Goal: Complete application form

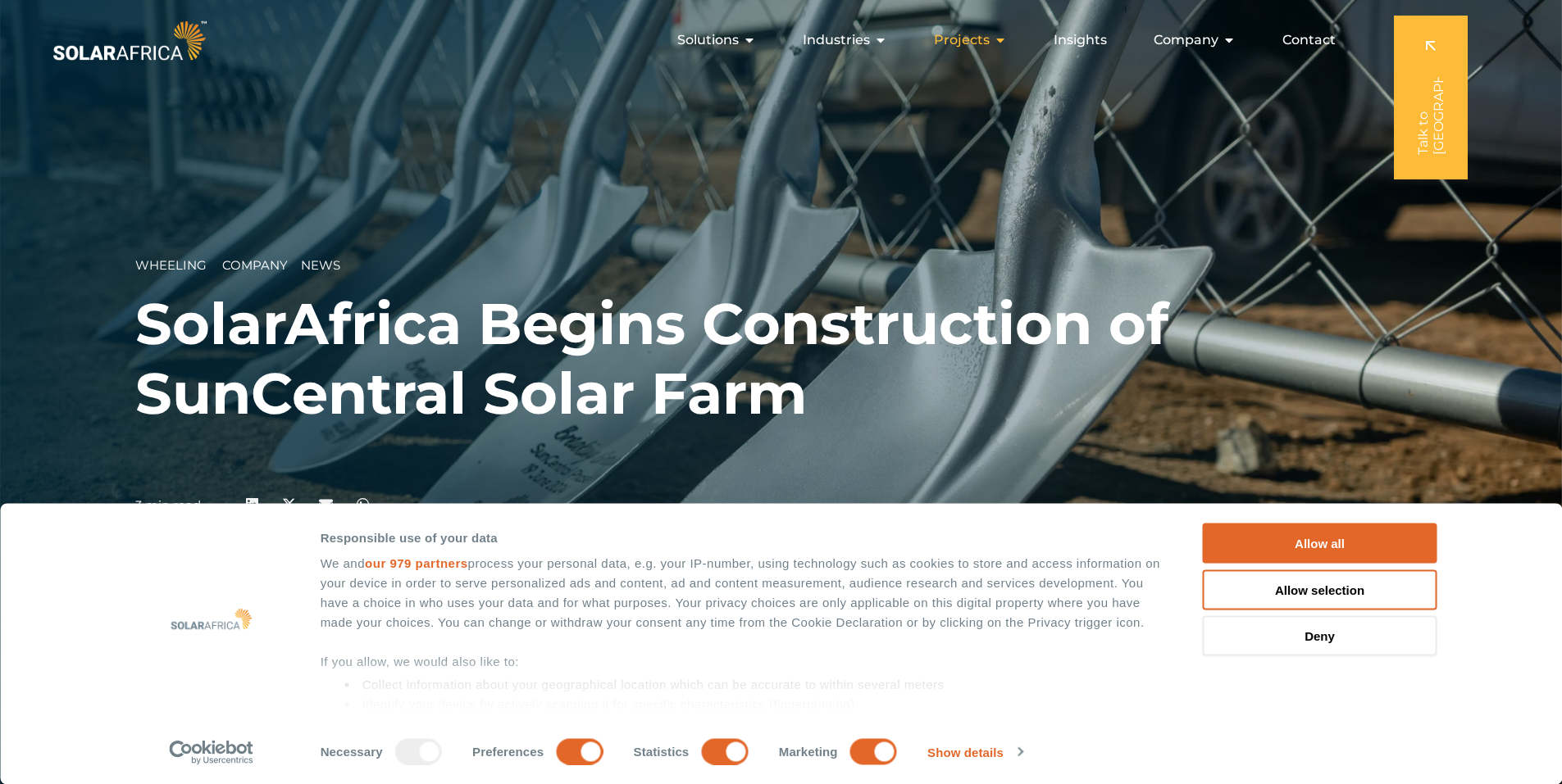
click at [969, 44] on span "Projects" at bounding box center [962, 41] width 55 height 20
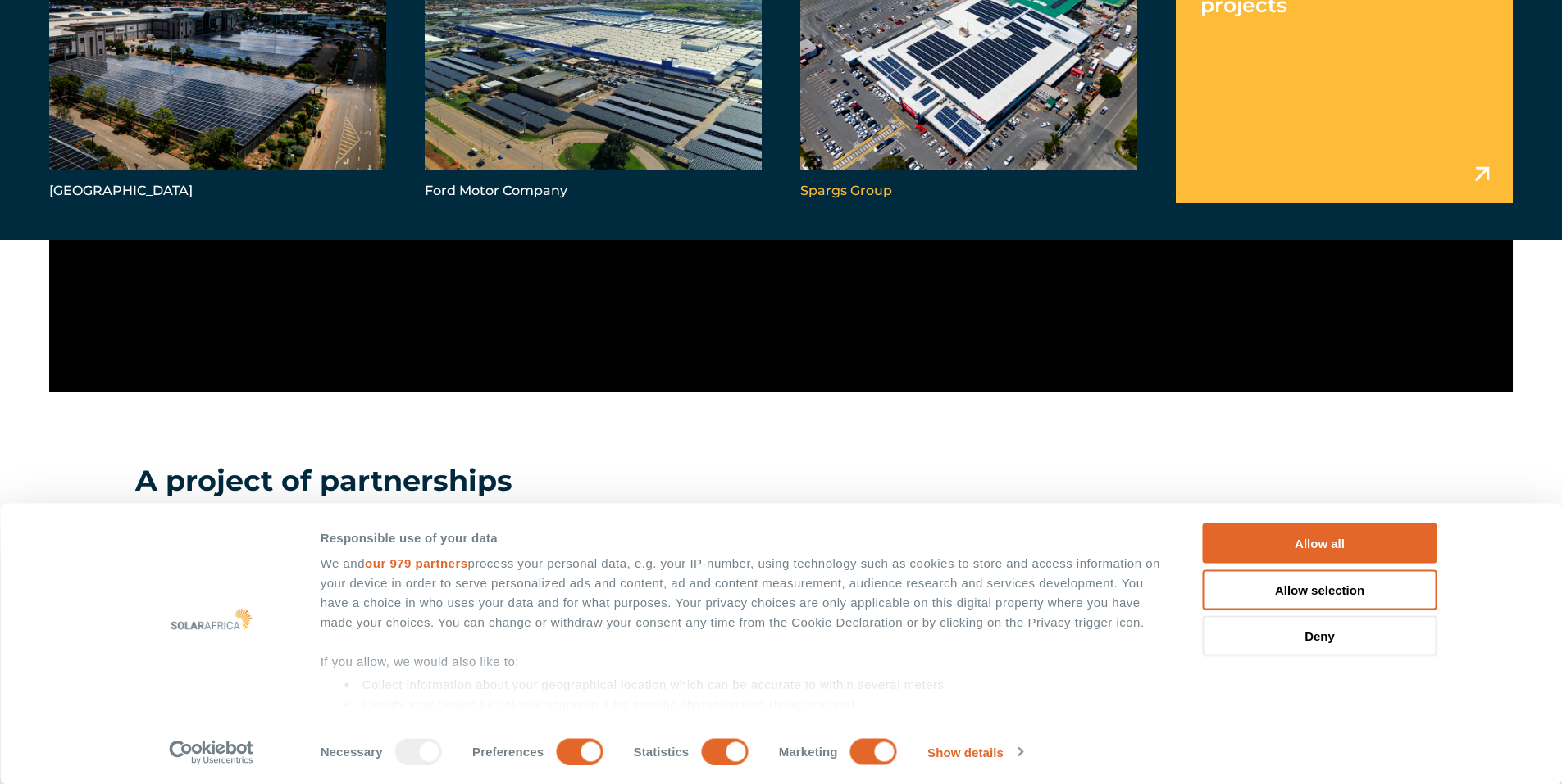
scroll to position [1639, 0]
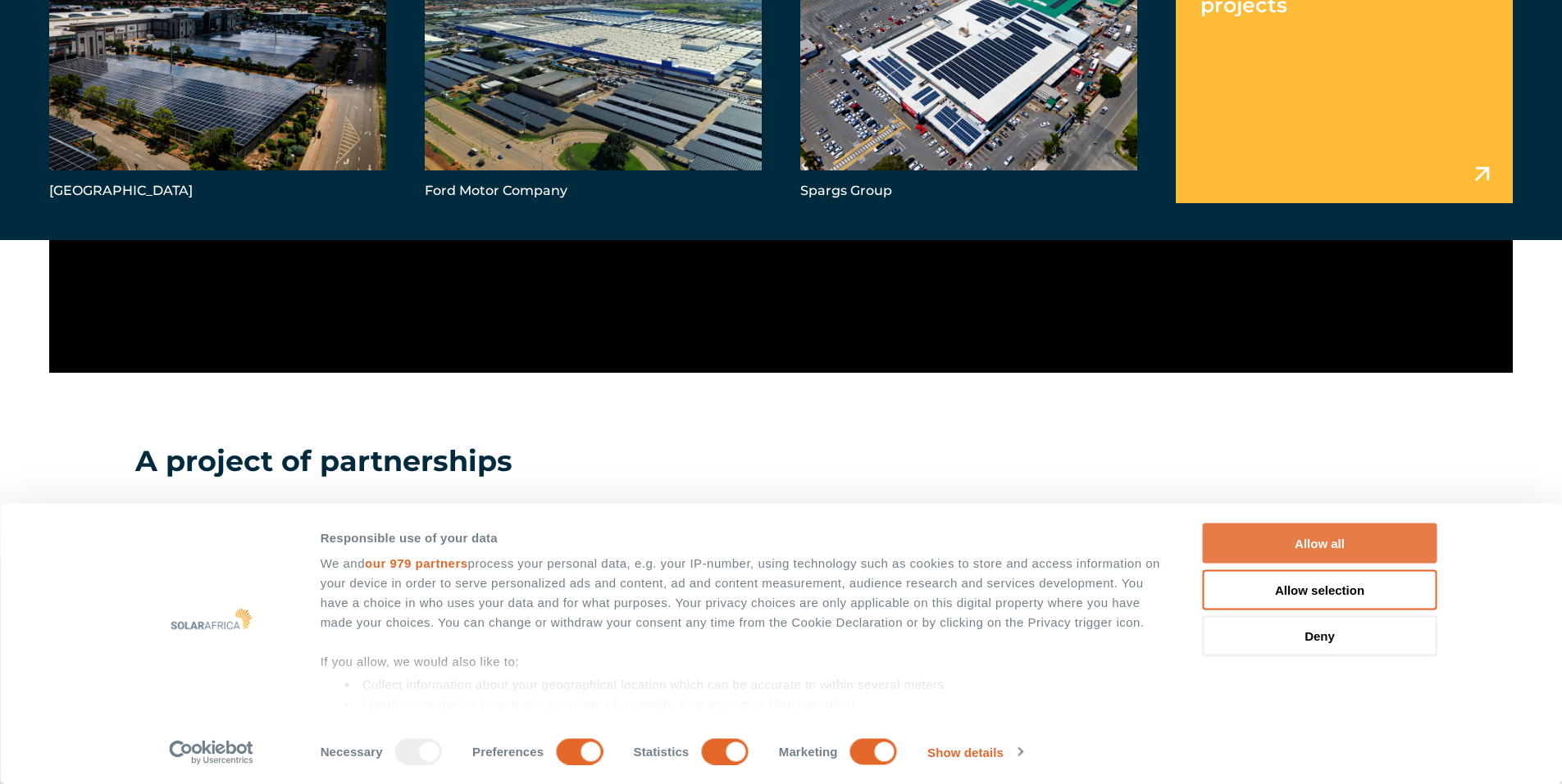
click at [1302, 543] on button "Allow all" at bounding box center [1320, 544] width 234 height 41
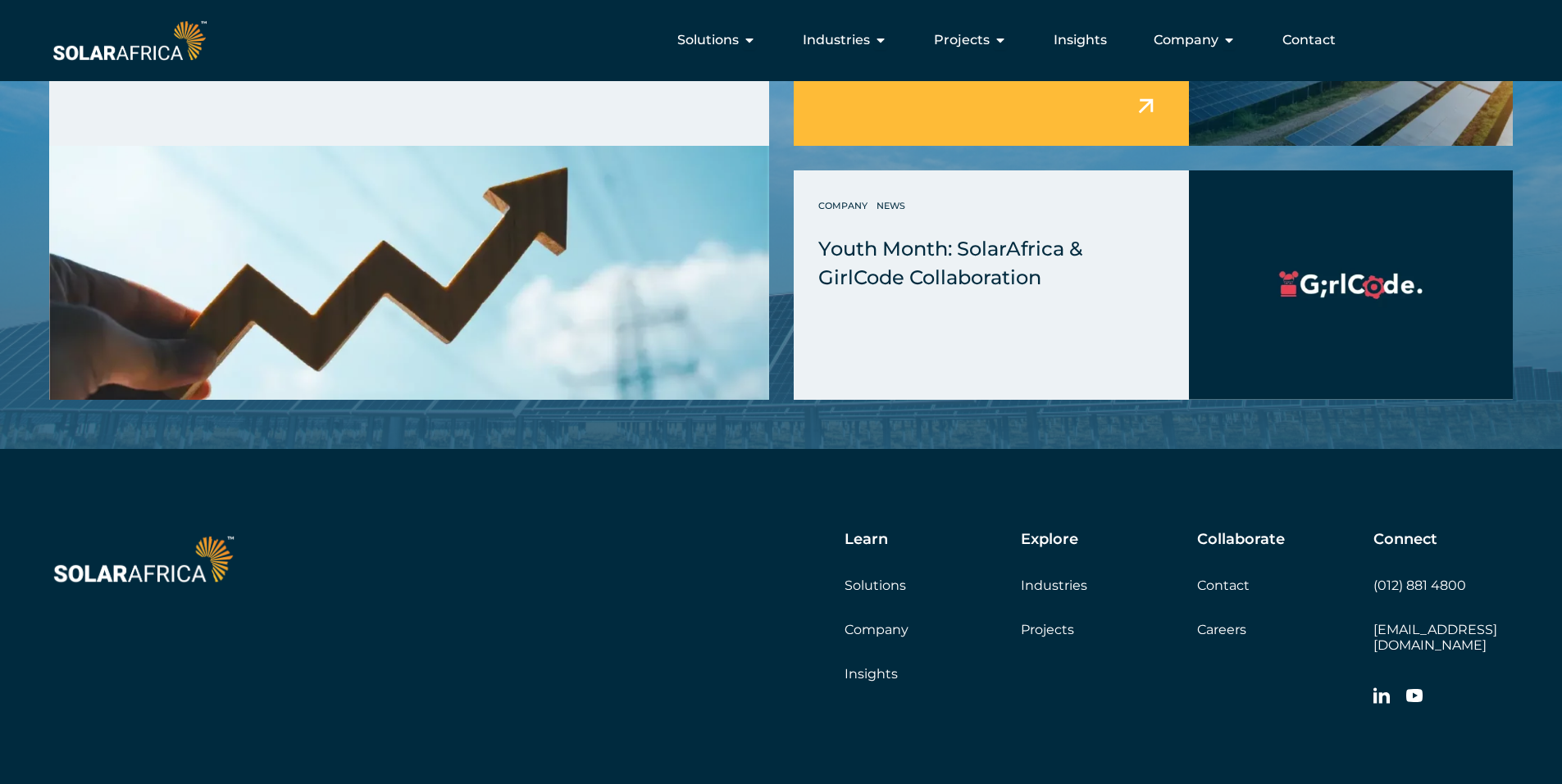
scroll to position [4670, 0]
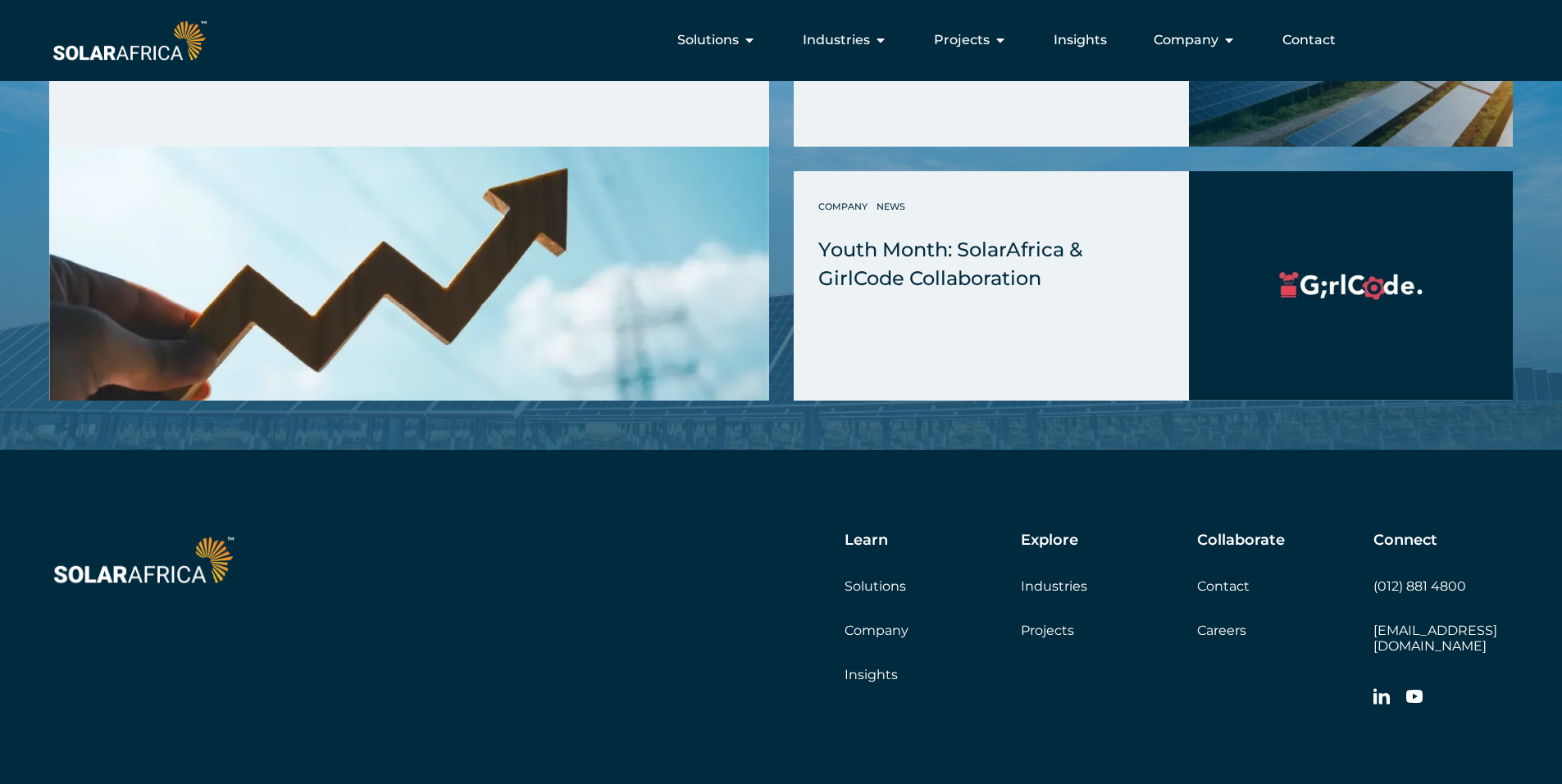
click at [879, 586] on link "Solutions" at bounding box center [875, 586] width 61 height 16
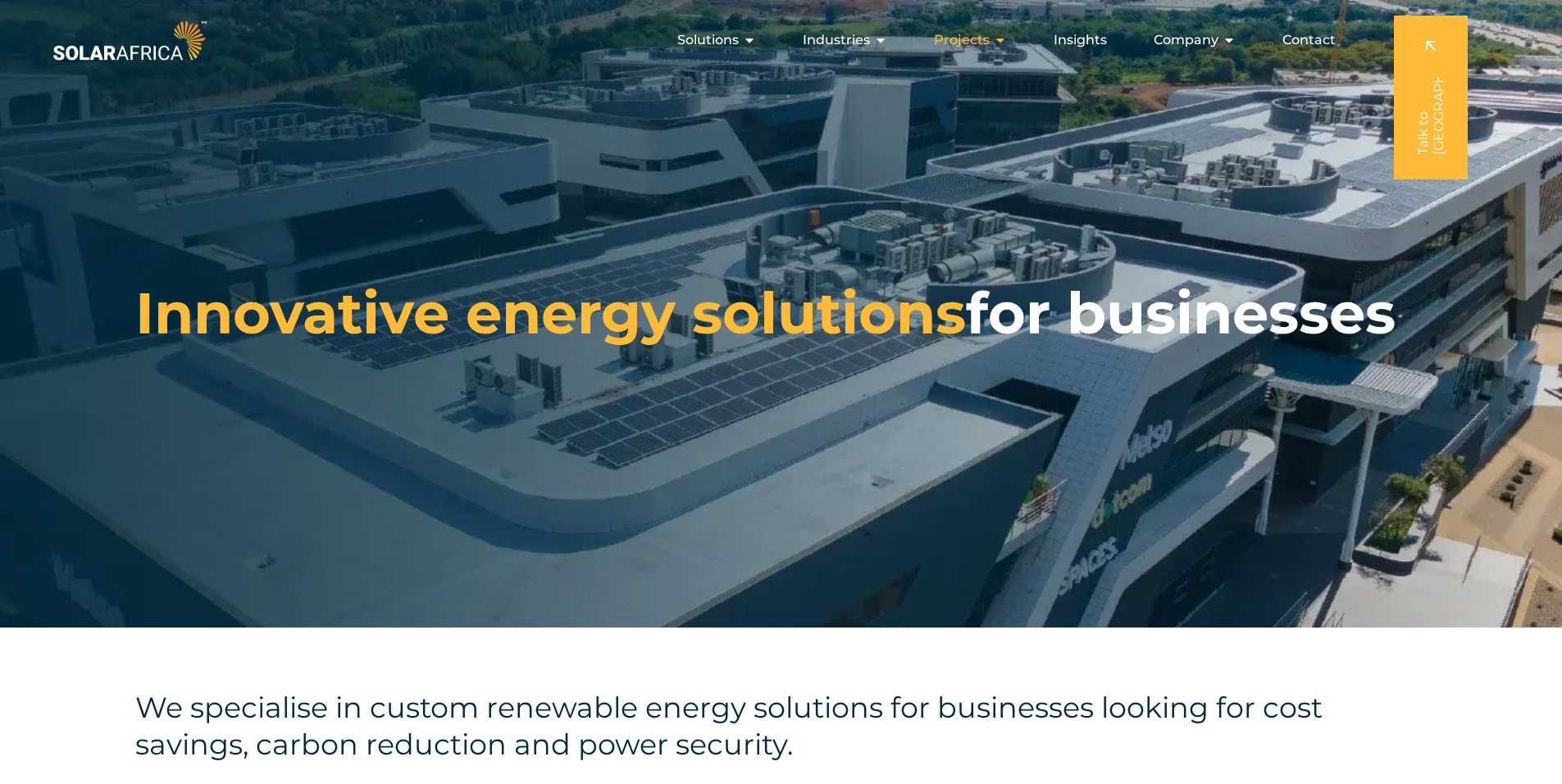
click at [965, 38] on span "Projects" at bounding box center [962, 41] width 55 height 20
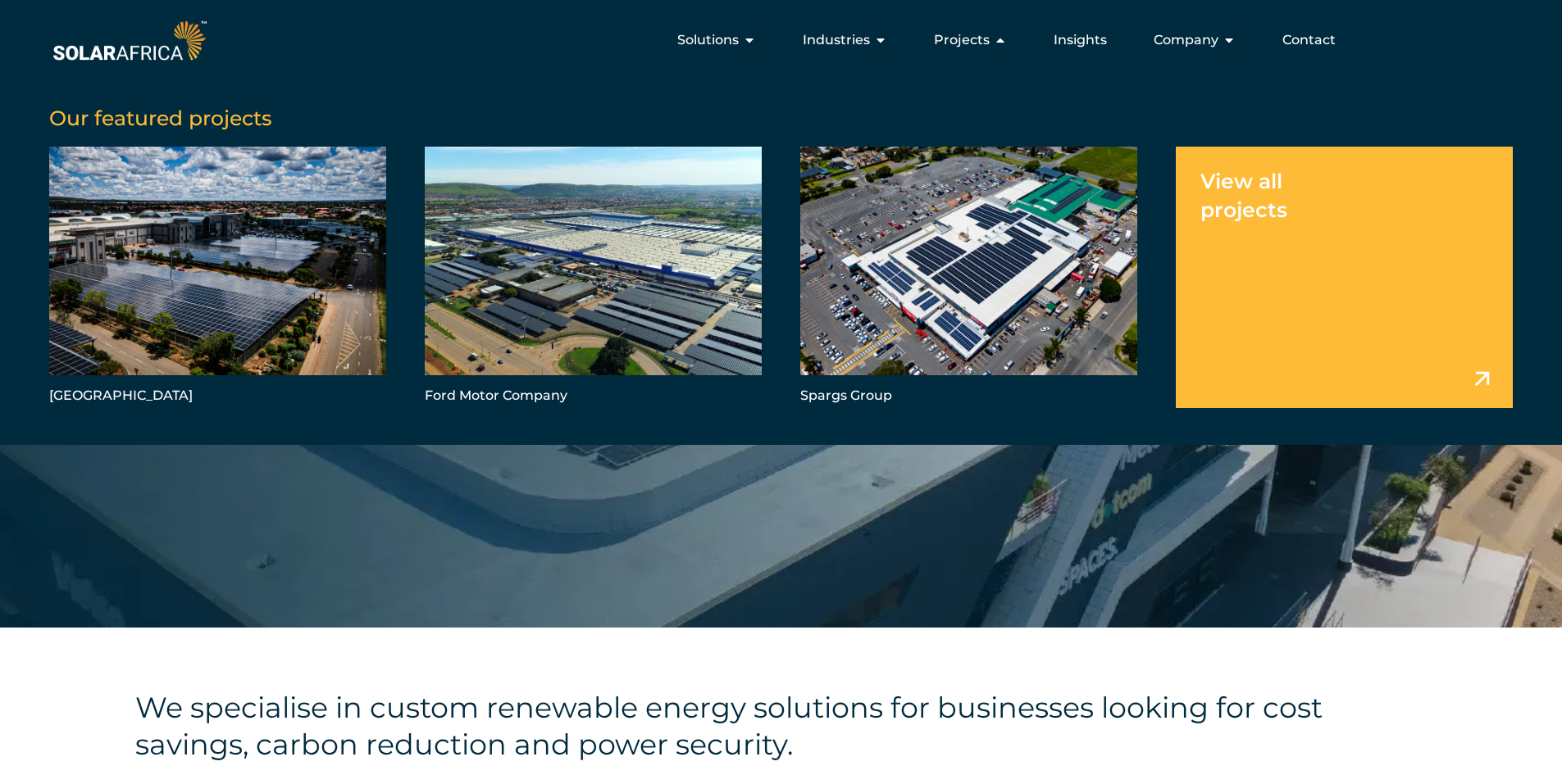
click at [1302, 264] on link "Menu" at bounding box center [1343, 277] width 337 height 261
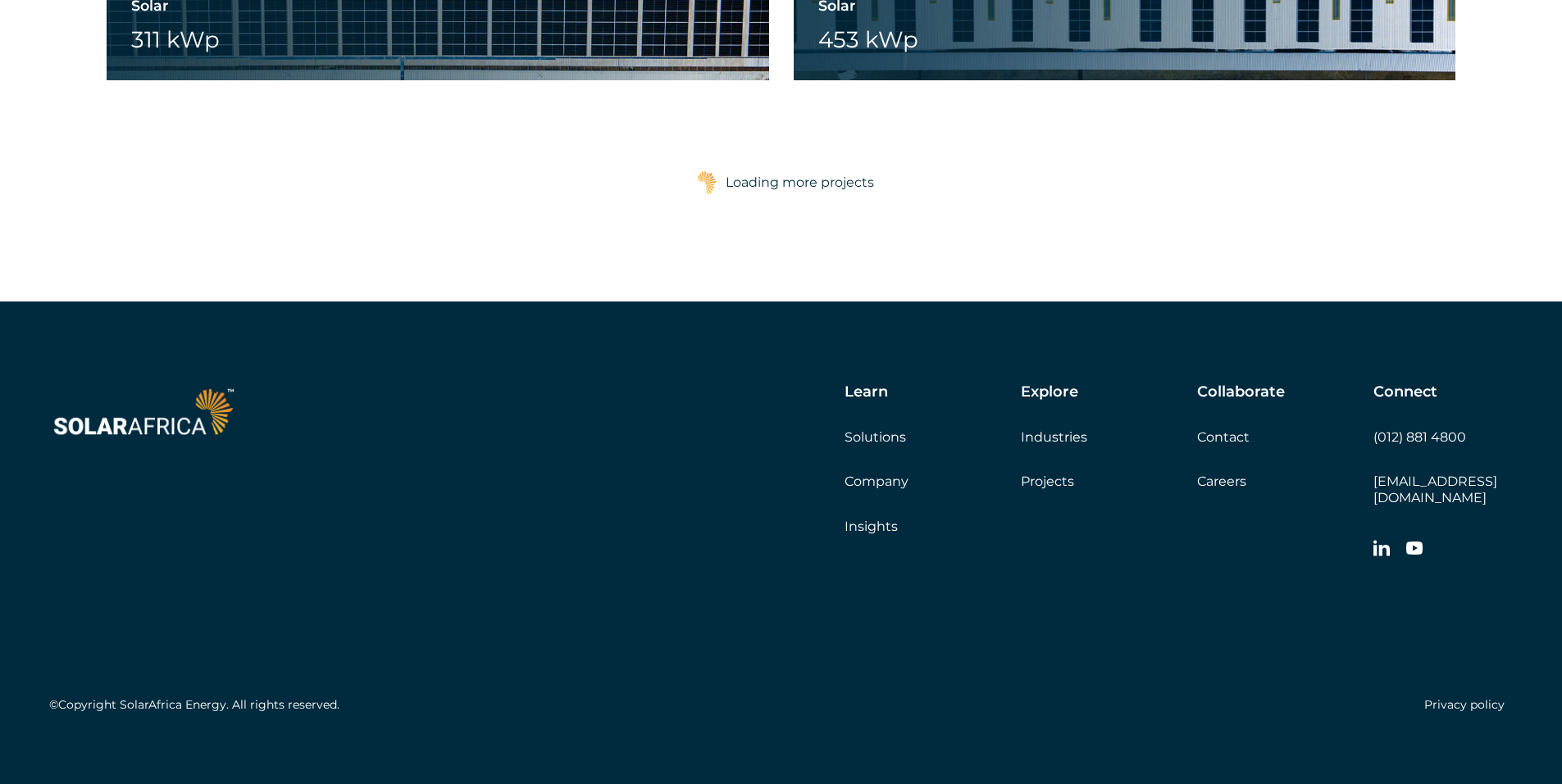
scroll to position [5352, 0]
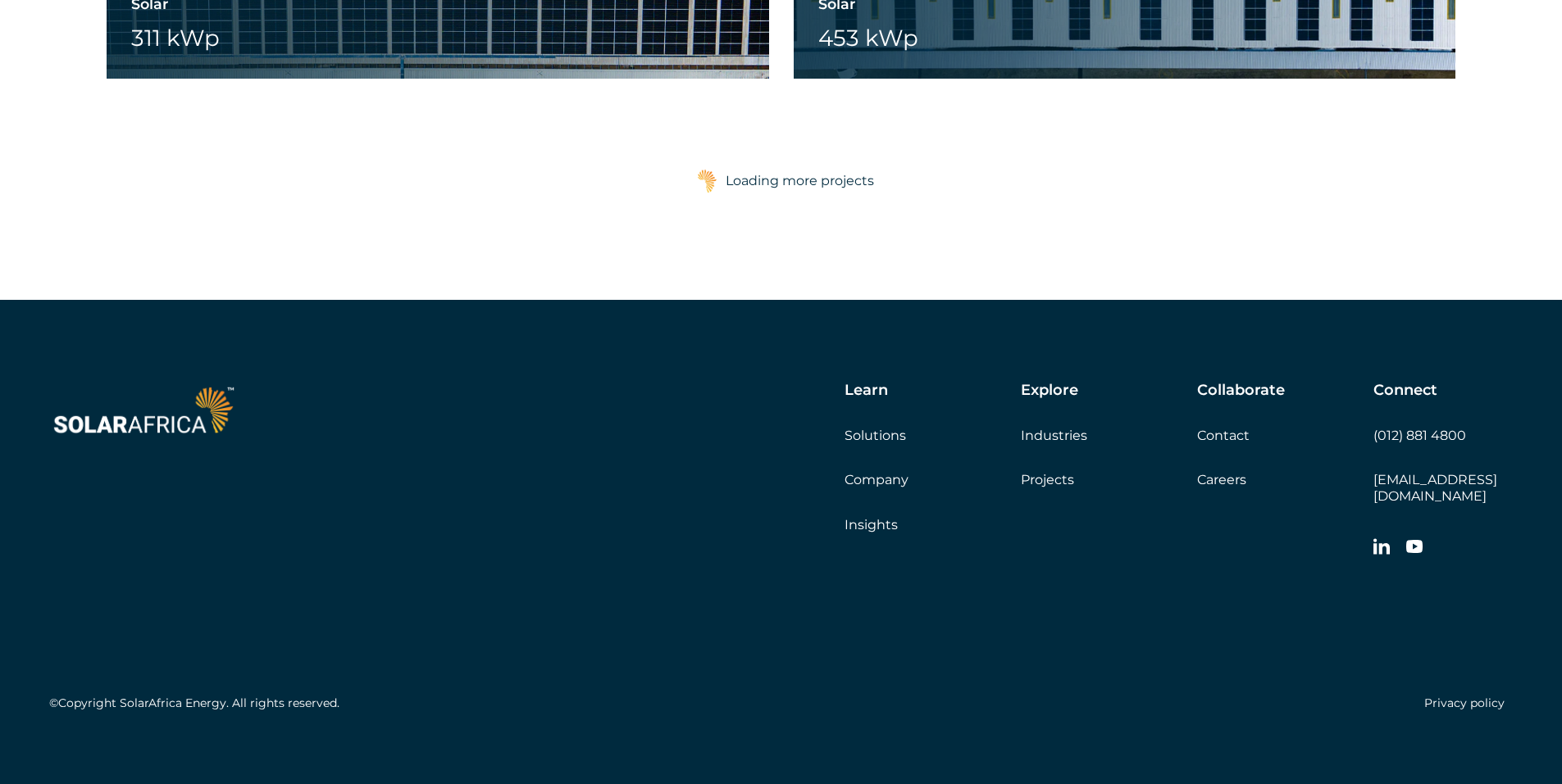
click at [1225, 432] on link "Contact" at bounding box center [1223, 436] width 52 height 16
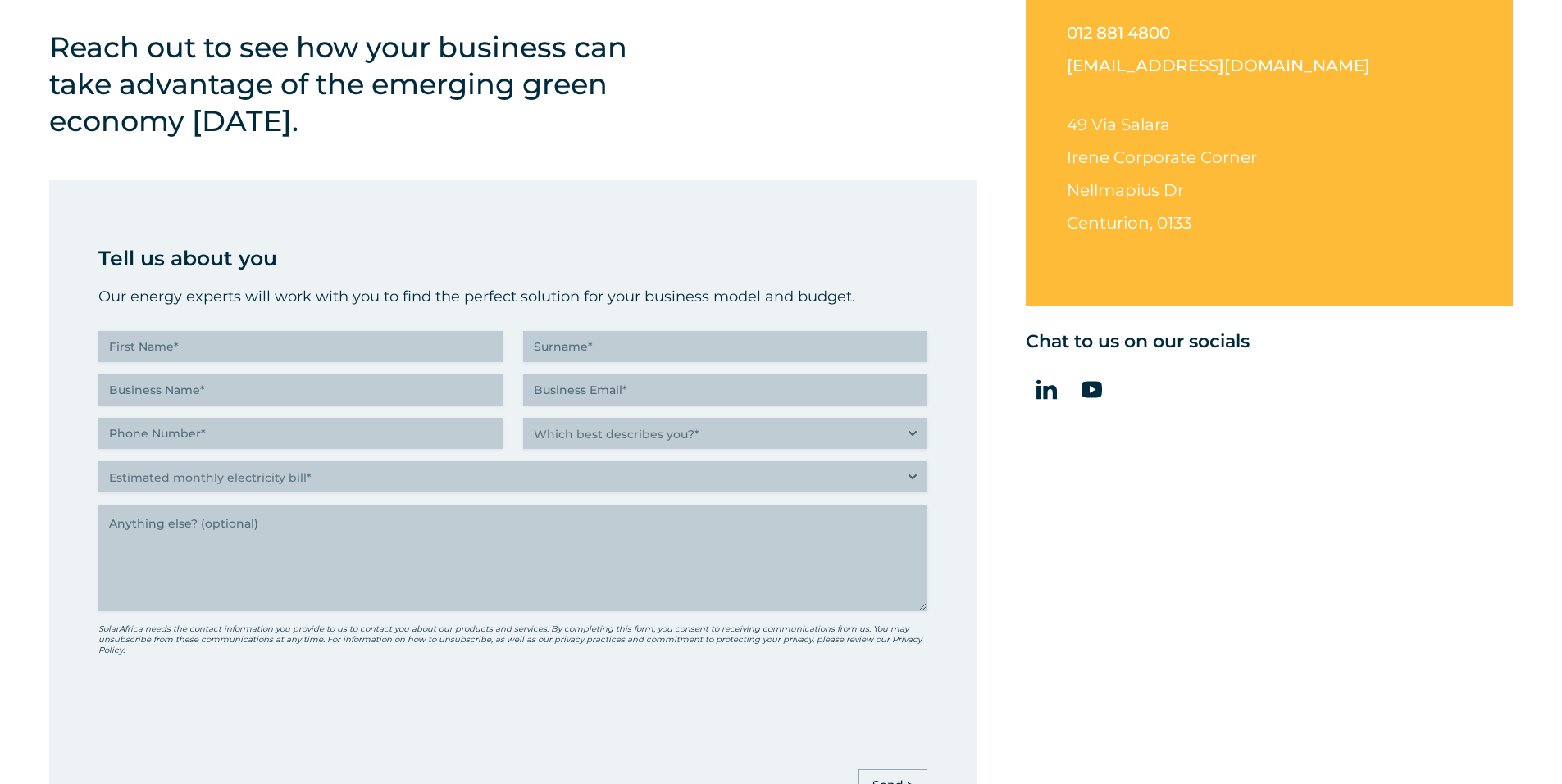
scroll to position [655, 0]
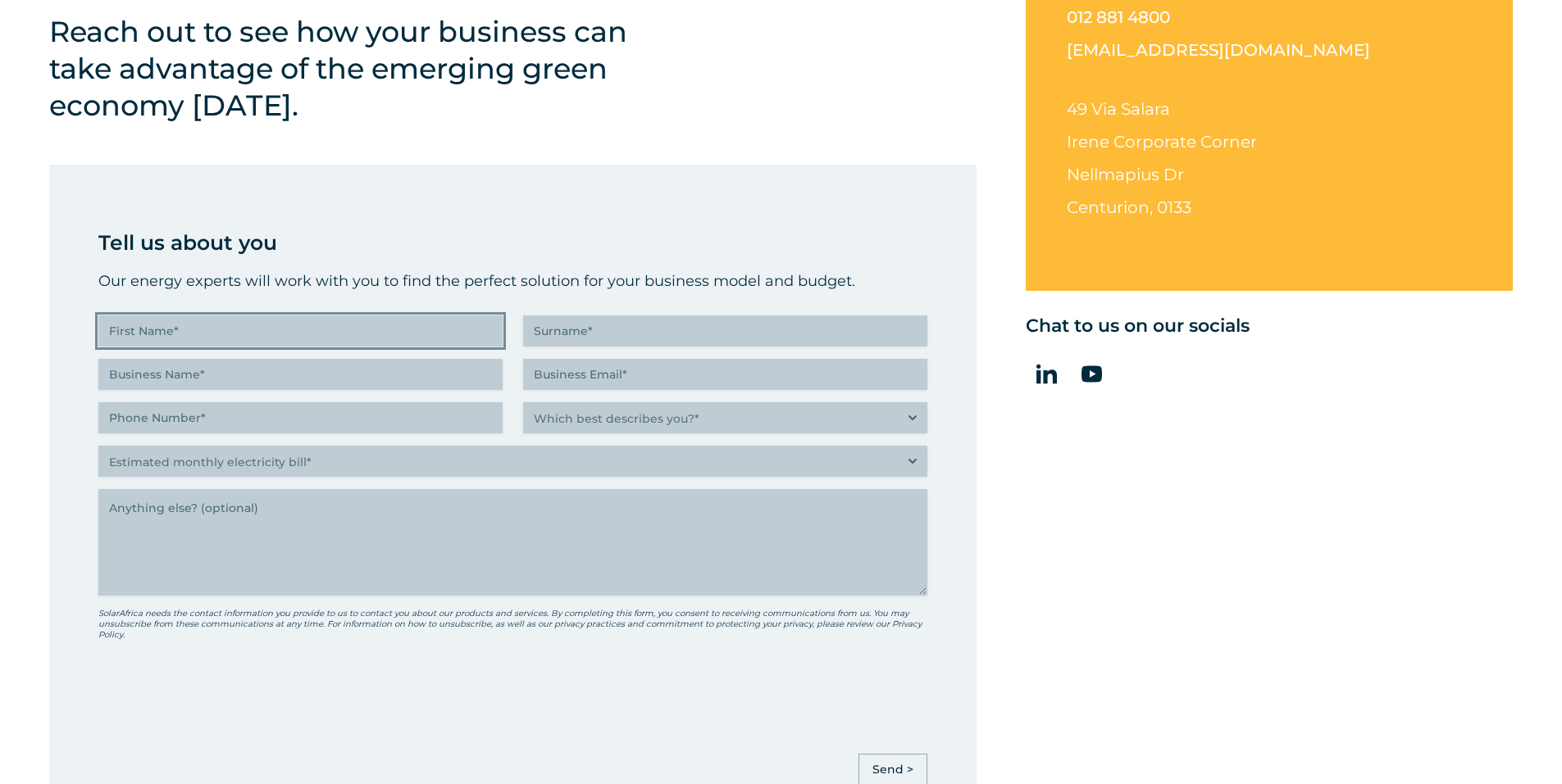
click at [227, 324] on input "First Name (Required)" at bounding box center [300, 330] width 405 height 31
type input "KENNETH"
type input "OMOLO"
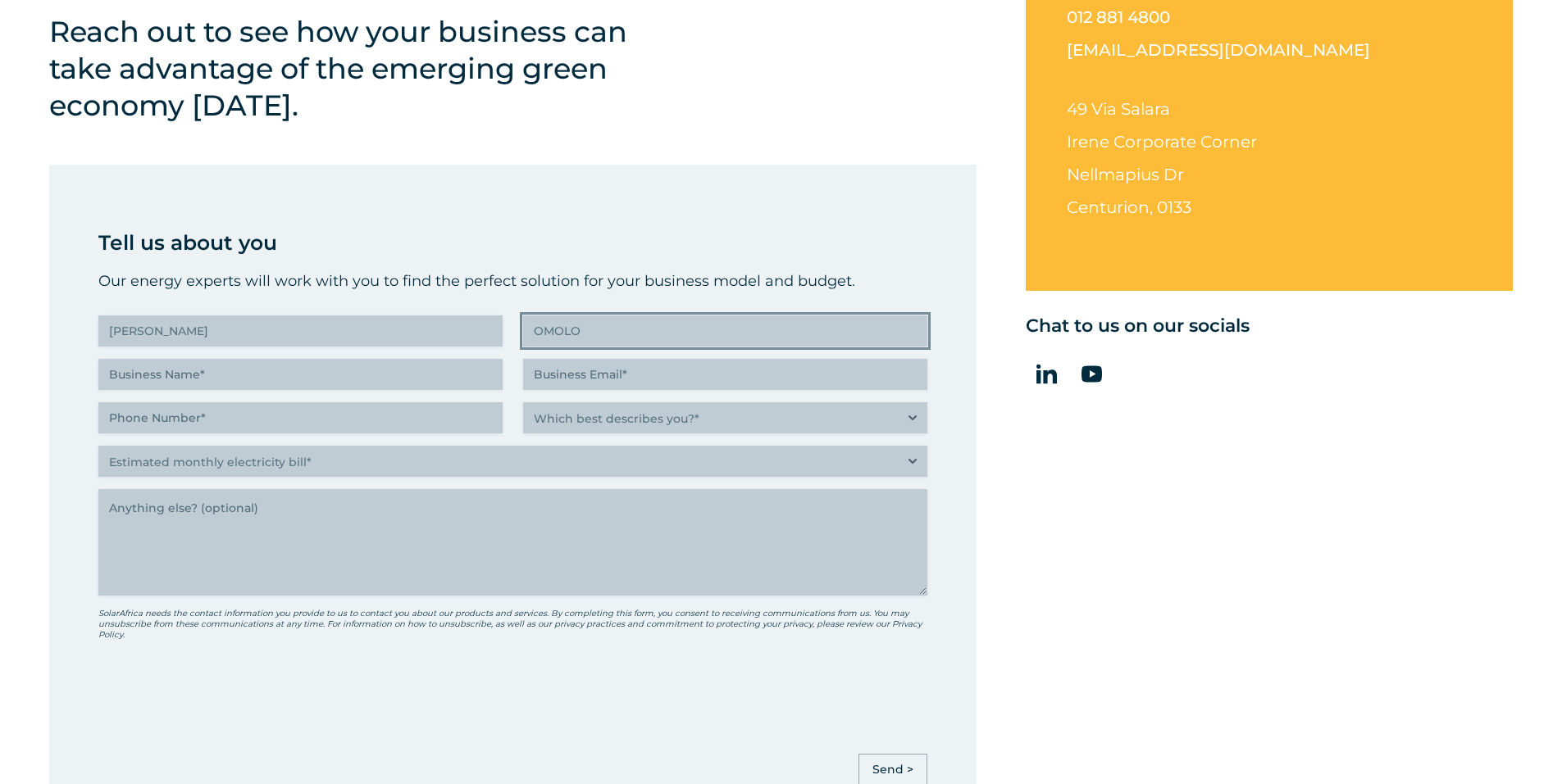
type input "Global Flux International Consultancy Limited"
type input "kenneth@globalfluxconsultancy.com"
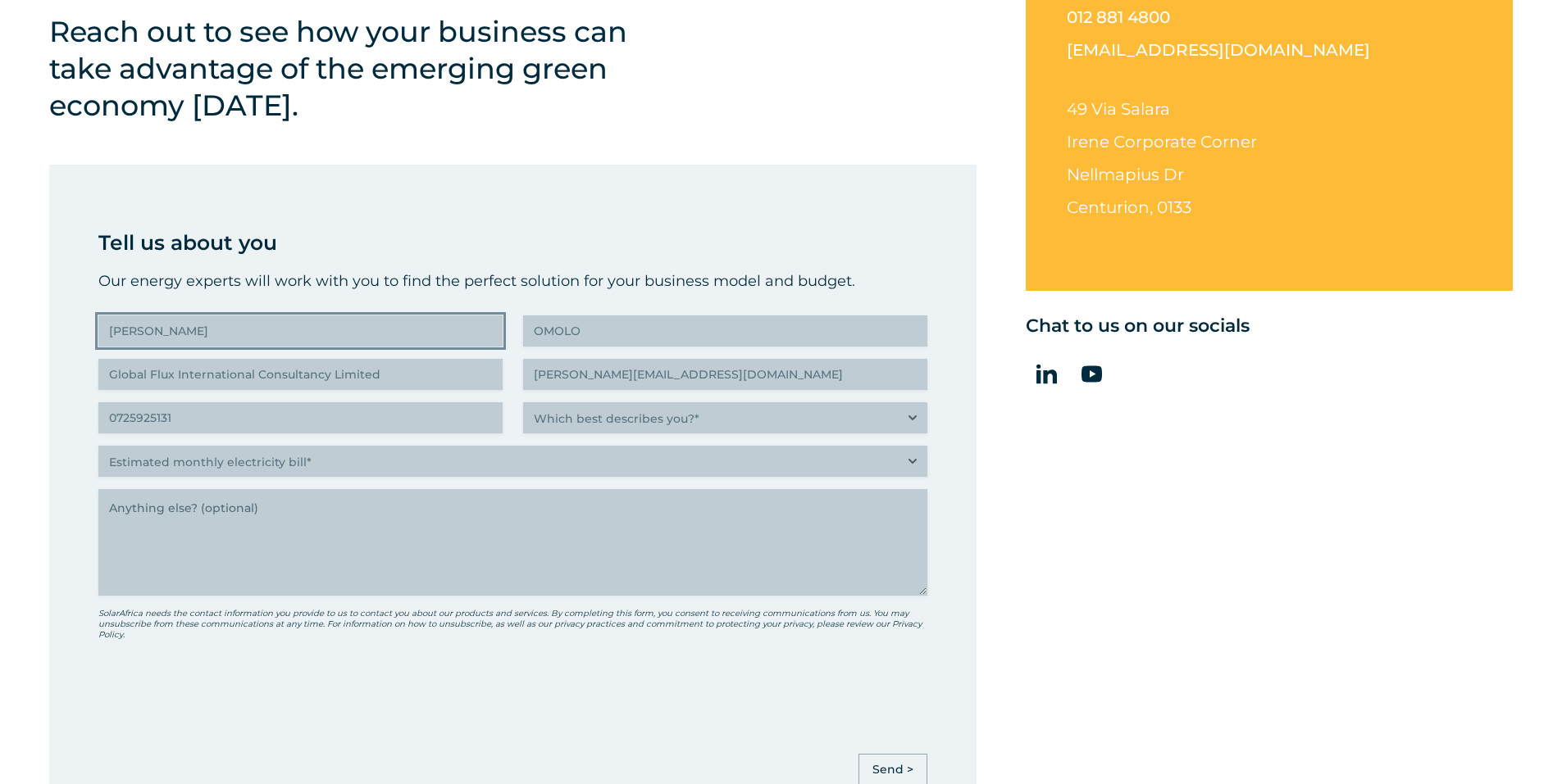
type input "(072) 592-5131"
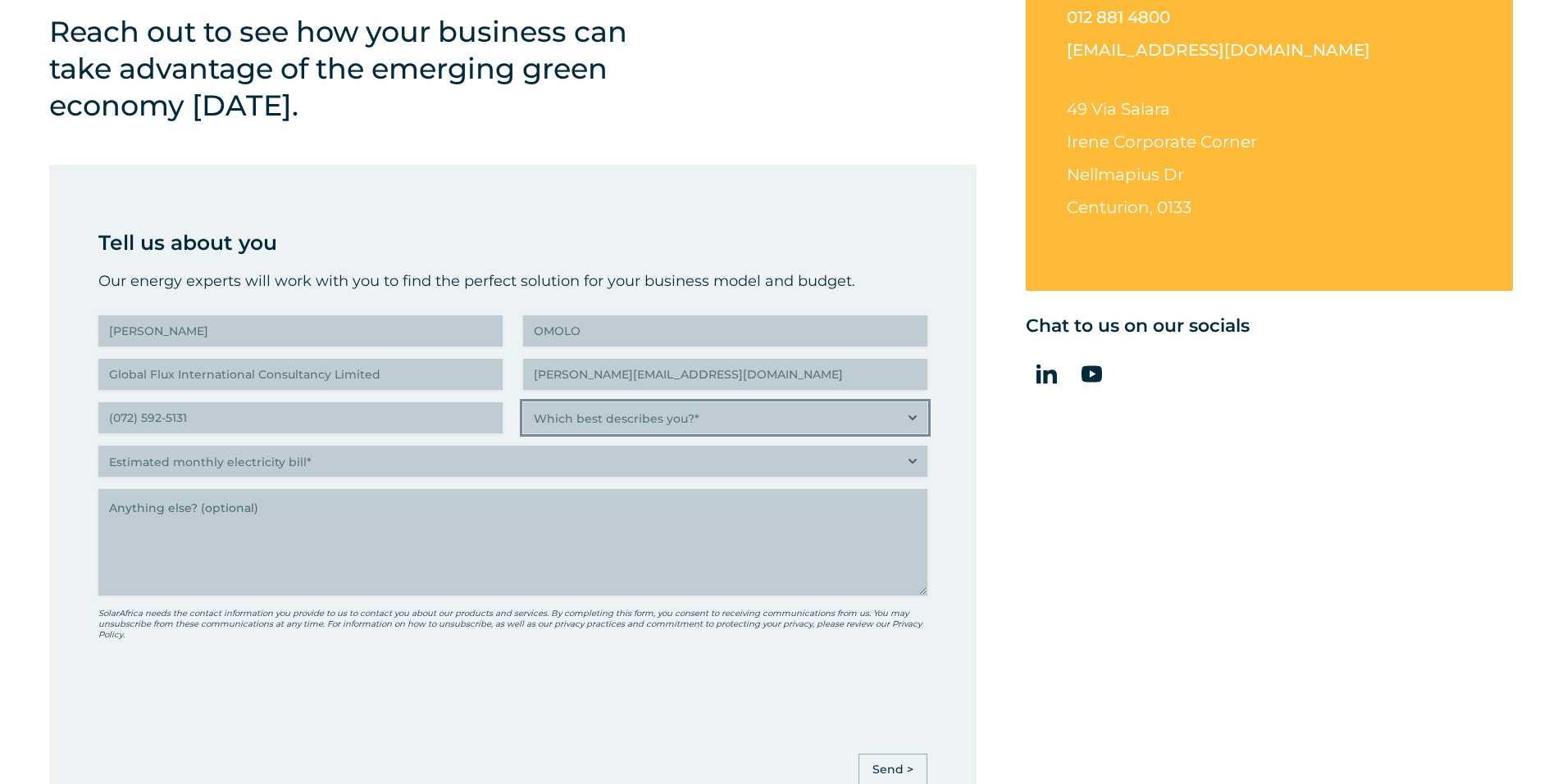
click at [633, 422] on select "Which best describes you?* Researching and identifying the best energy solution…" at bounding box center [725, 417] width 405 height 31
click at [523, 402] on select "Which best describes you?* Researching and identifying the best energy solution…" at bounding box center [725, 417] width 405 height 31
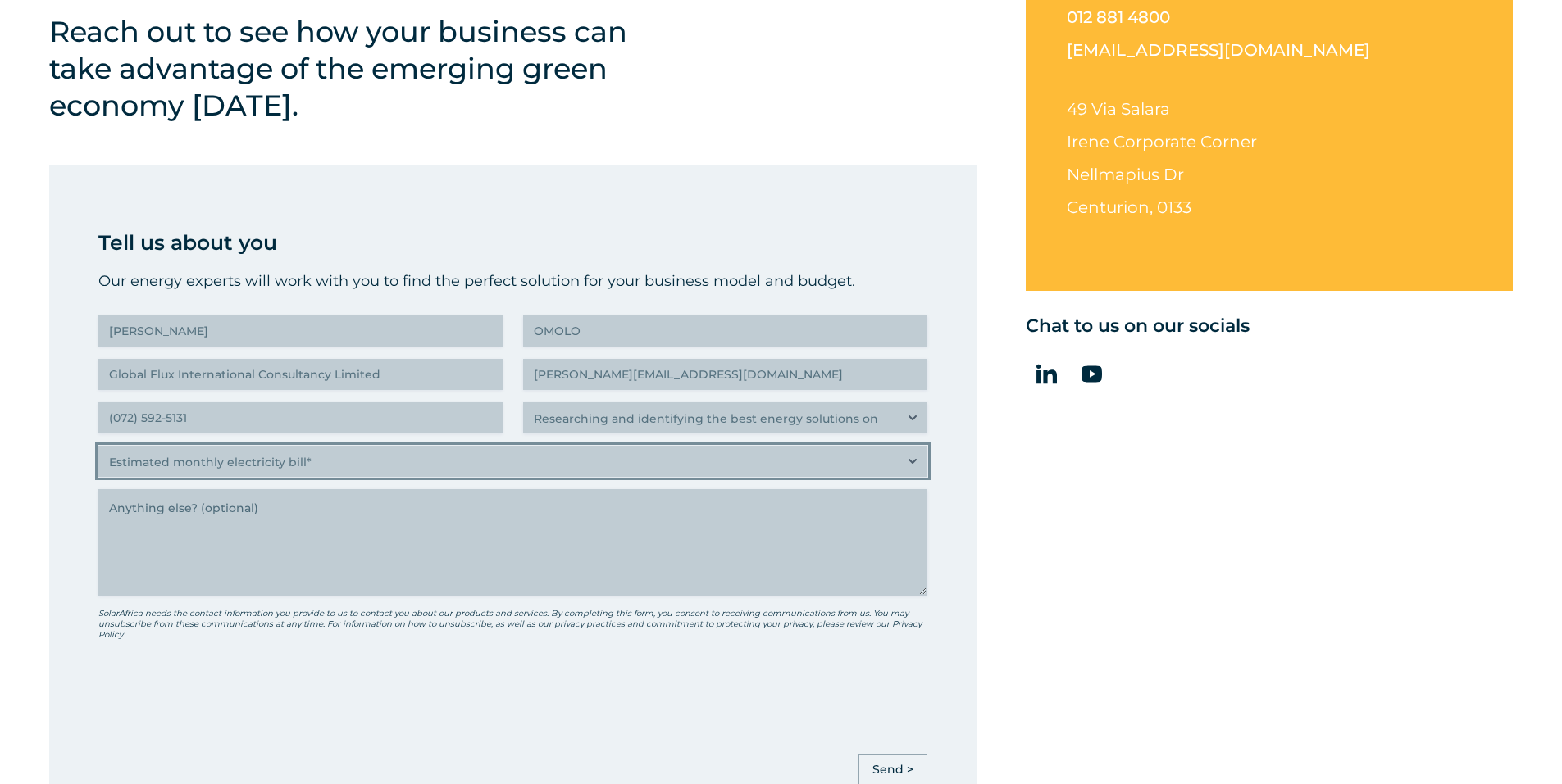
click at [348, 464] on select "Estimated monthly electricity bill* Less than R500K More than R500K" at bounding box center [512, 461] width 829 height 31
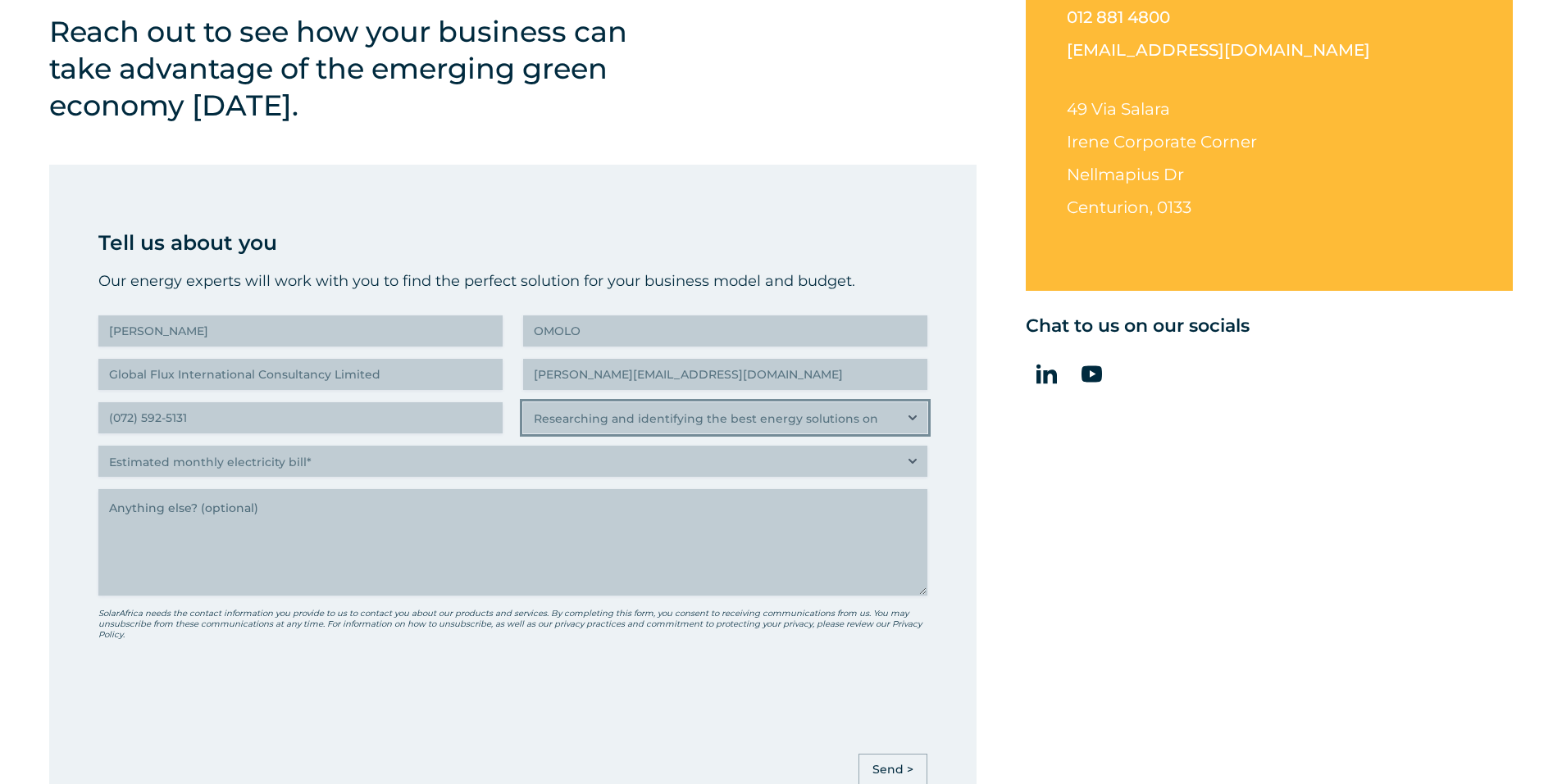
click at [611, 420] on select "Which best describes you?* Researching and identifying the best energy solution…" at bounding box center [725, 417] width 405 height 31
click at [523, 402] on select "Which best describes you?* Researching and identifying the best energy solution…" at bounding box center [725, 417] width 405 height 31
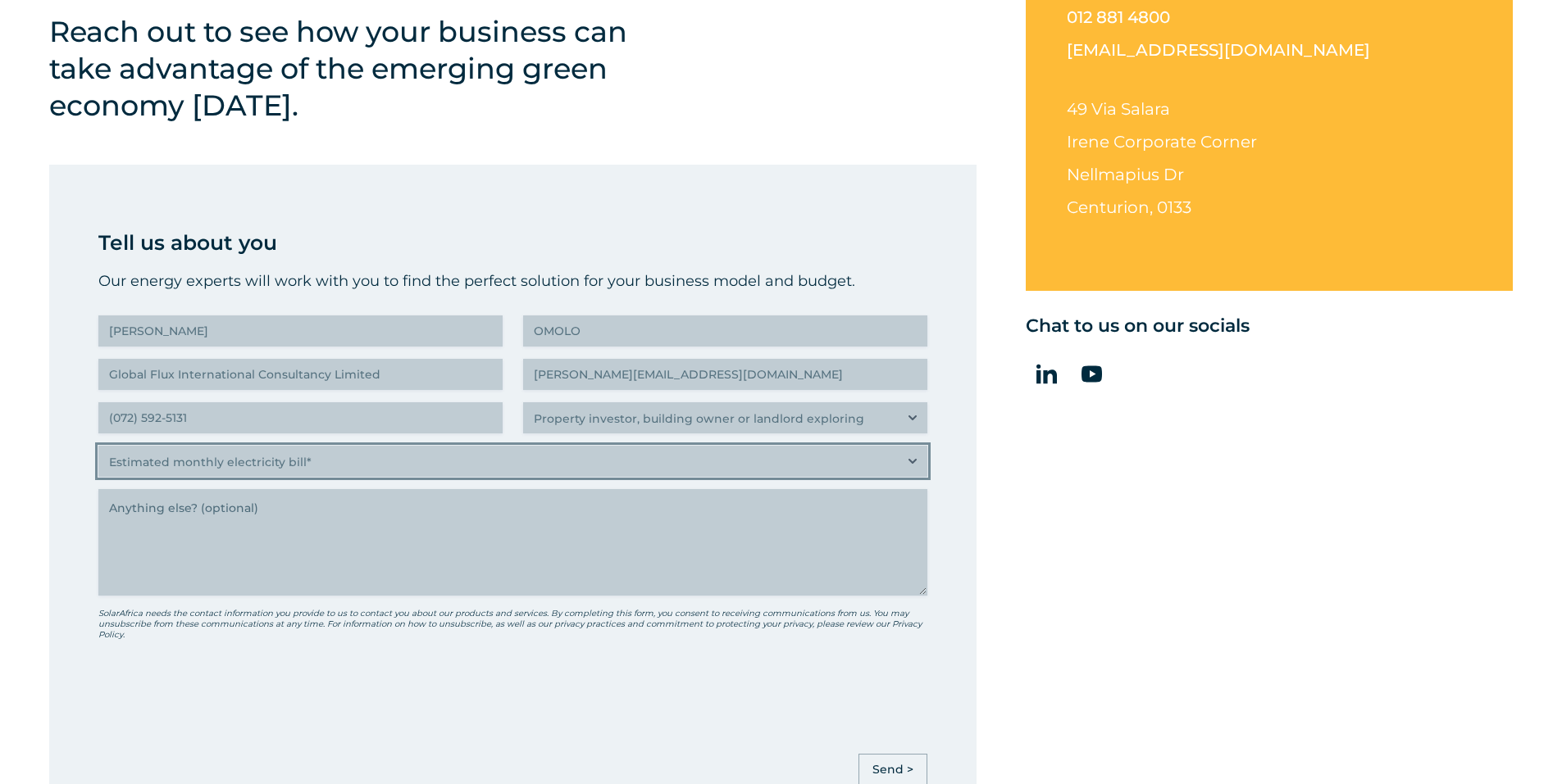
click at [585, 467] on select "Estimated monthly electricity bill* Less than R500K More than R500K" at bounding box center [512, 461] width 829 height 31
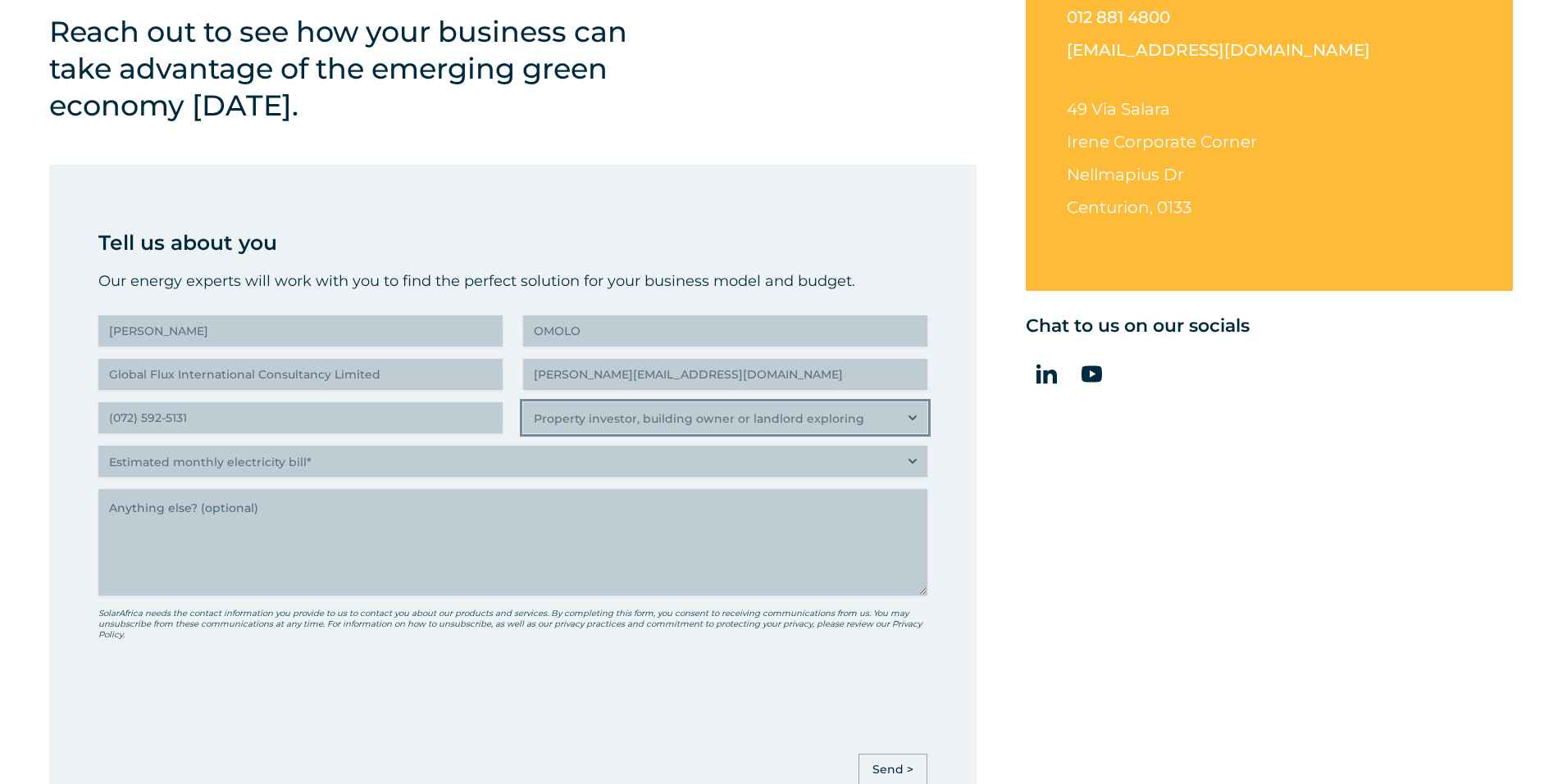
click at [622, 417] on select "Which best describes you?* Researching and identifying the best energy solution…" at bounding box center [725, 417] width 405 height 31
select select "C-suite executive or director looking for an energy solution that delivers the …"
click at [523, 402] on select "Which best describes you?* Researching and identifying the best energy solution…" at bounding box center [725, 417] width 405 height 31
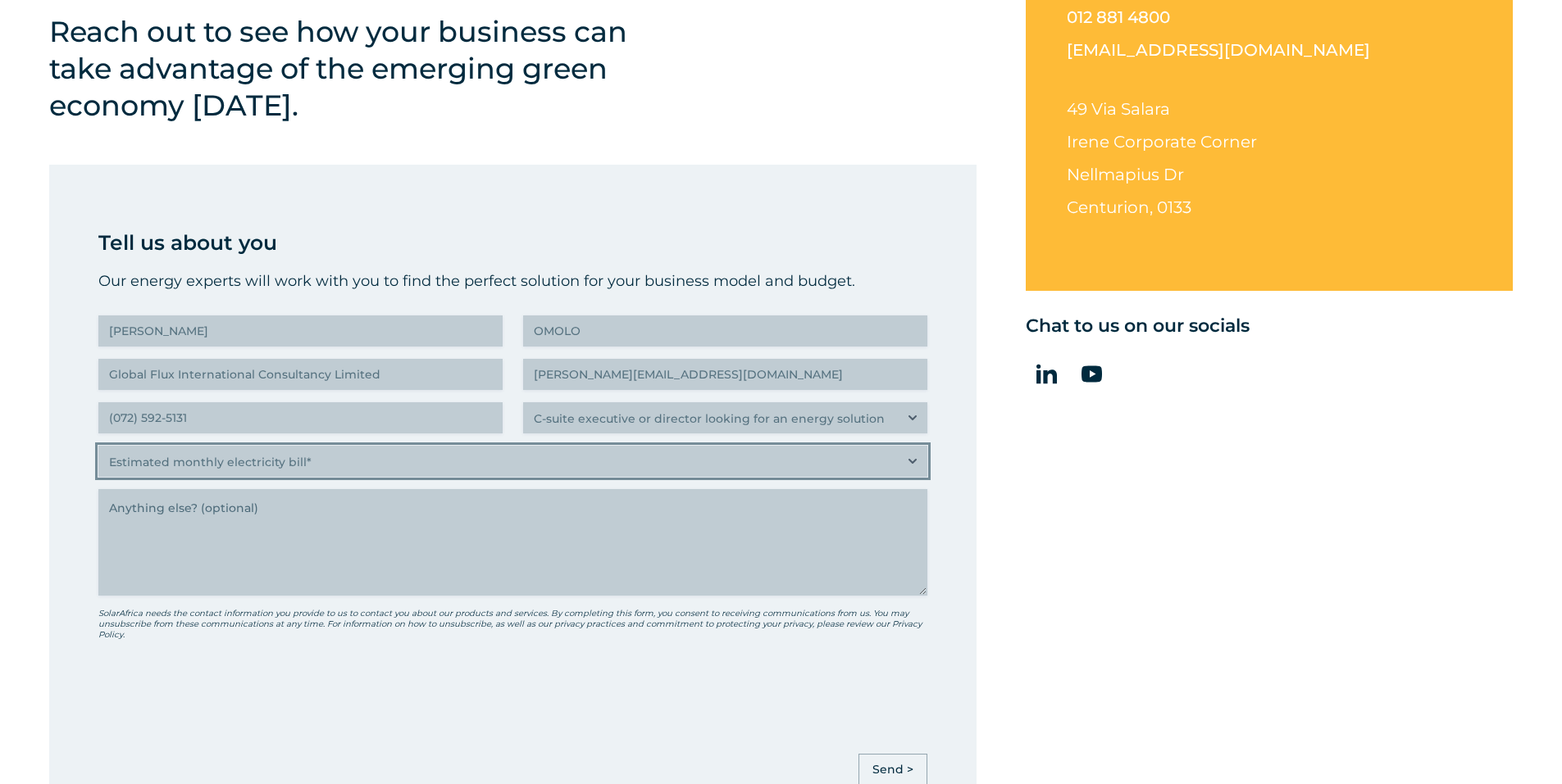
click at [465, 463] on select "Estimated monthly electricity bill* Less than R500K More than R500K" at bounding box center [512, 461] width 829 height 31
select select "More than R500K"
click at [98, 446] on select "Estimated monthly electricity bill* Less than R500K More than R500K" at bounding box center [512, 461] width 829 height 31
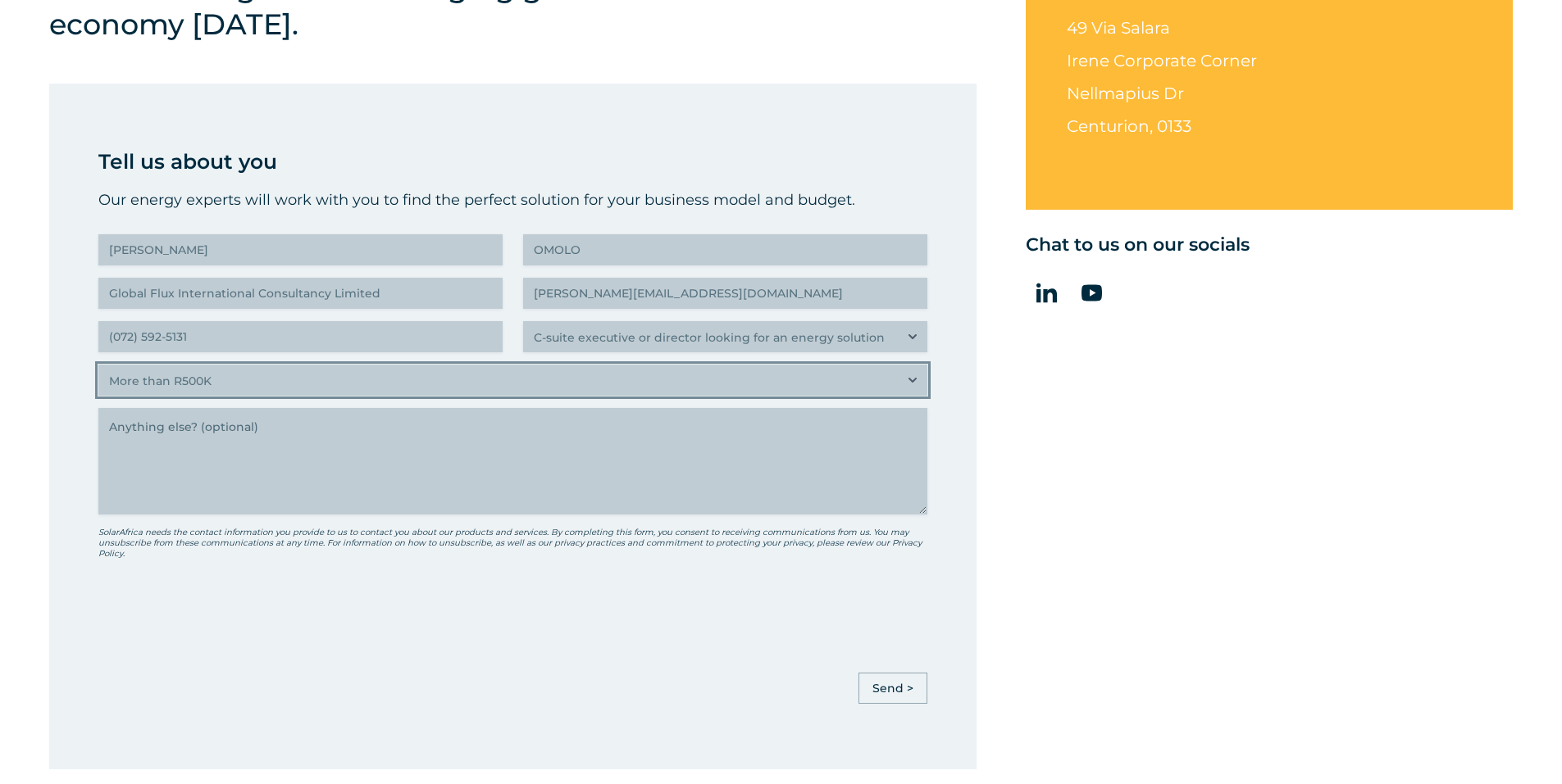
scroll to position [738, 0]
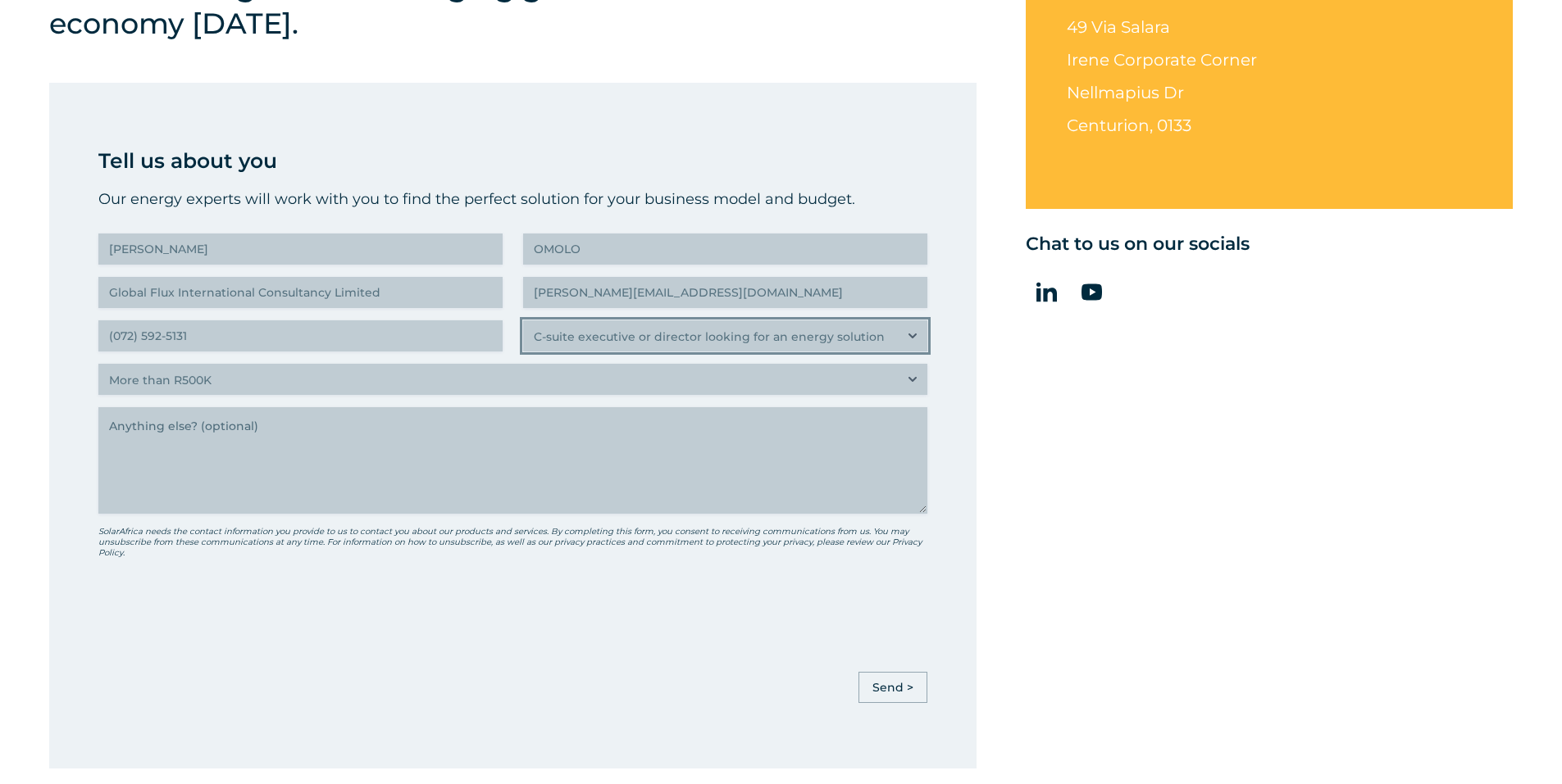
click at [816, 334] on select "Which best describes you?* Researching and identifying the best energy solution…" at bounding box center [725, 335] width 405 height 31
click at [518, 634] on form "Tell us about you Our energy experts will work with you to find the perfect sol…" at bounding box center [512, 423] width 829 height 559
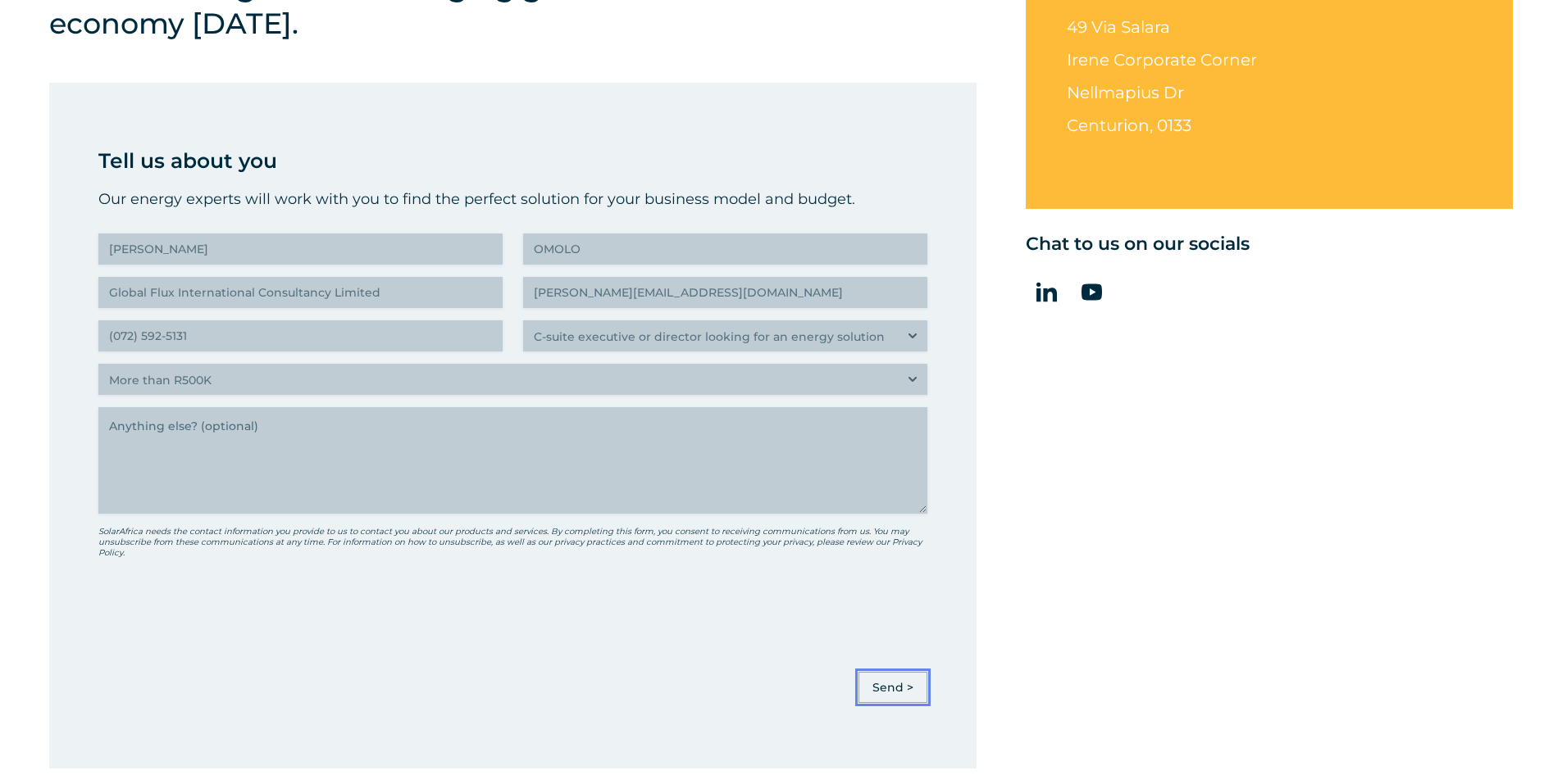
click at [878, 680] on input "Send >" at bounding box center [893, 687] width 69 height 31
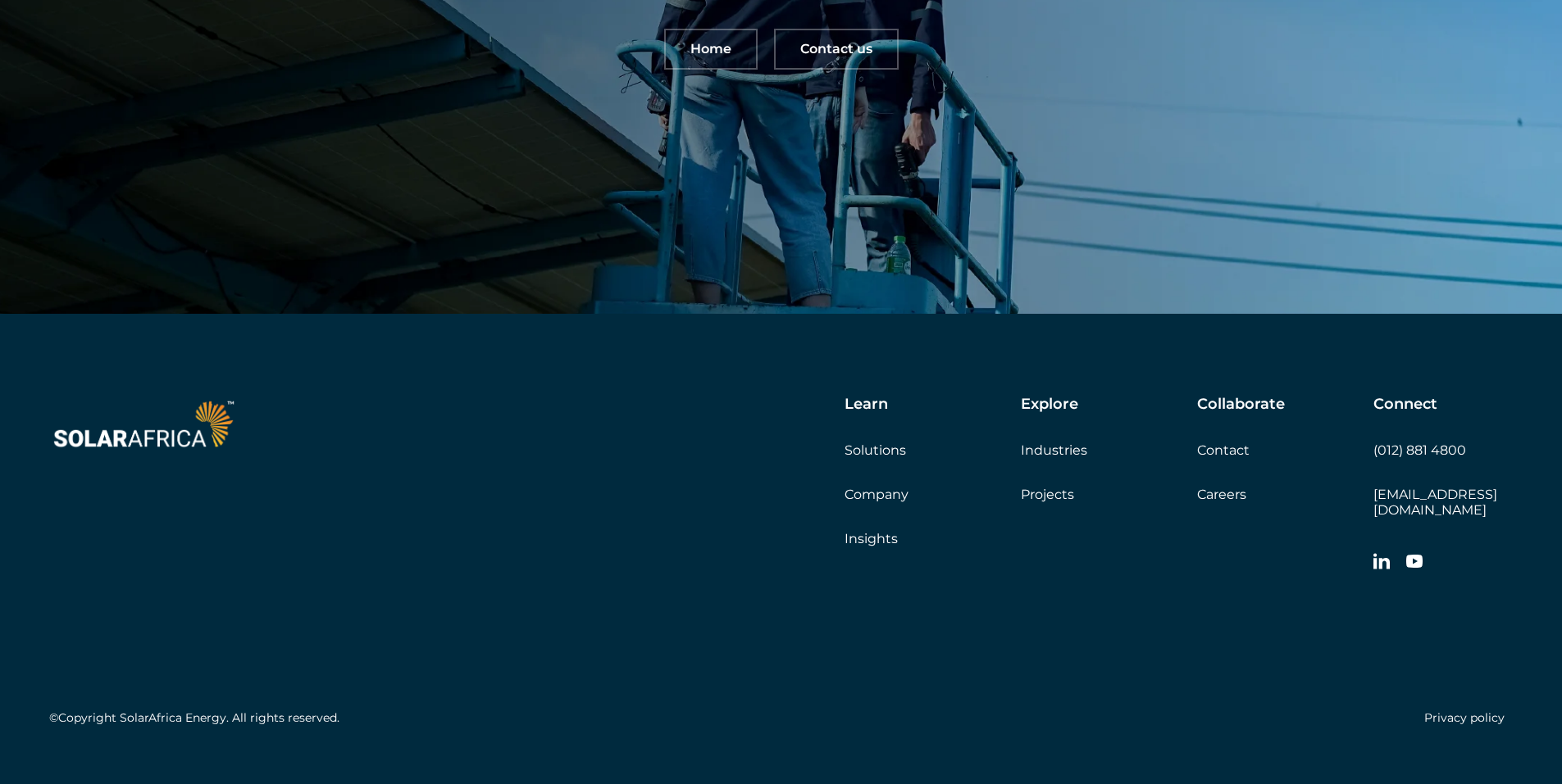
scroll to position [404, 0]
